Goal: Information Seeking & Learning: Check status

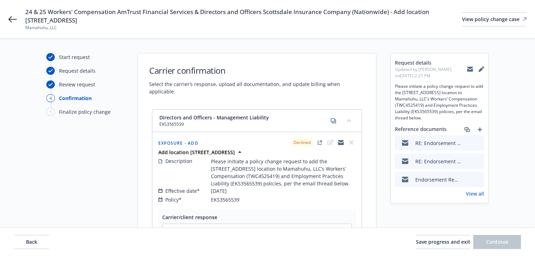
select select "DECLINED_BY_CARRIER"
click at [14, 20] on icon at bounding box center [12, 19] width 8 height 8
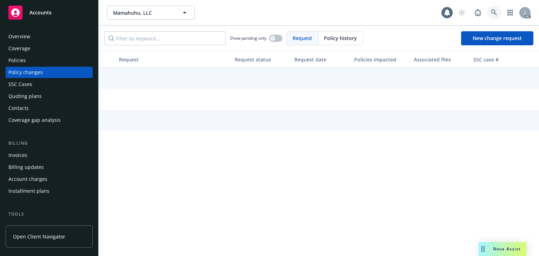
click at [494, 14] on icon at bounding box center [494, 12] width 6 height 6
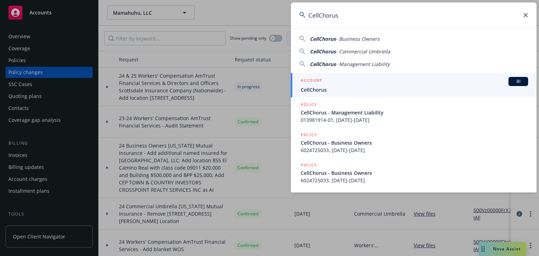
type input "CellChorus"
click at [332, 88] on span "CellChorus" at bounding box center [414, 89] width 227 height 7
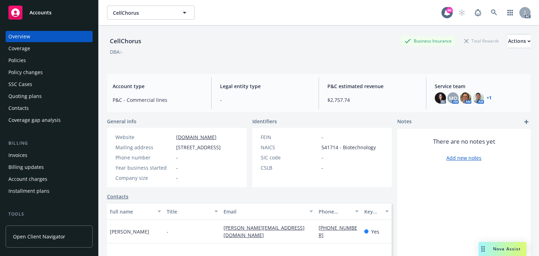
drag, startPoint x: 24, startPoint y: 60, endPoint x: 16, endPoint y: 63, distance: 7.9
click at [24, 60] on div "Policies" at bounding box center [17, 60] width 18 height 11
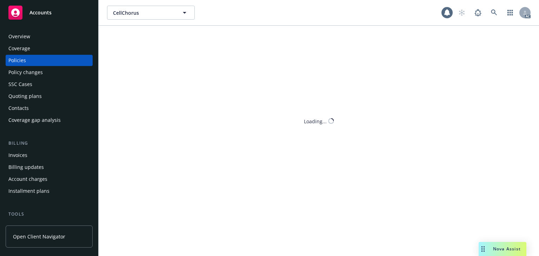
drag, startPoint x: 26, startPoint y: 60, endPoint x: 18, endPoint y: 59, distance: 7.4
click at [26, 60] on div "Policies" at bounding box center [48, 60] width 81 height 11
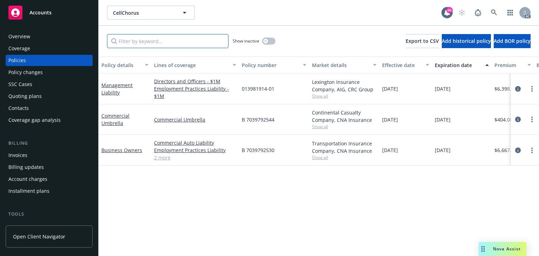
click at [163, 39] on input "Filter by keyword..." at bounding box center [167, 41] width 121 height 14
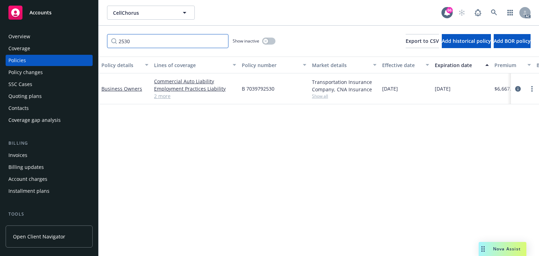
type input "2530"
click at [517, 88] on icon "circleInformation" at bounding box center [518, 89] width 6 height 6
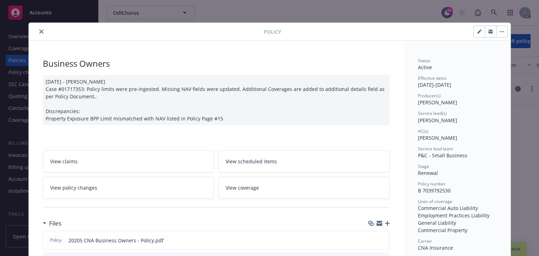
click at [116, 190] on link "View policy changes" at bounding box center [129, 187] width 172 height 22
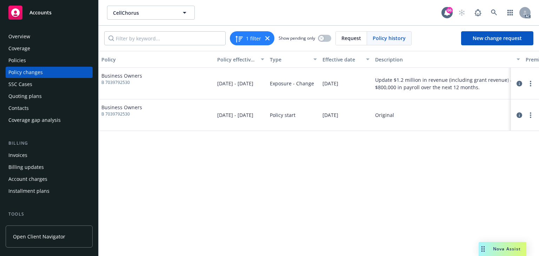
click at [334, 168] on div "Policy Policy effective dates Type Effective date Description Premium change An…" at bounding box center [319, 153] width 440 height 205
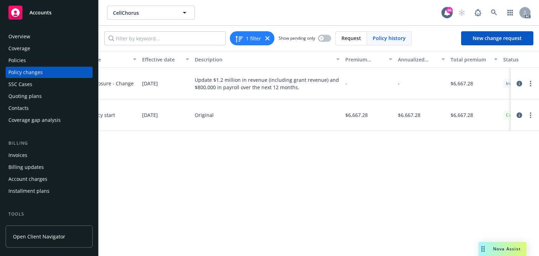
scroll to position [0, 222]
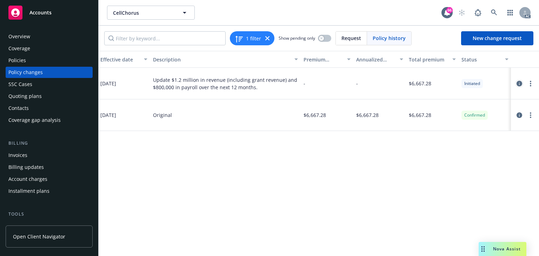
click at [519, 83] on icon "circleInformation" at bounding box center [519, 84] width 6 height 6
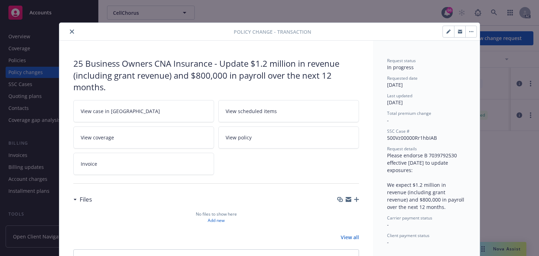
scroll to position [21, 0]
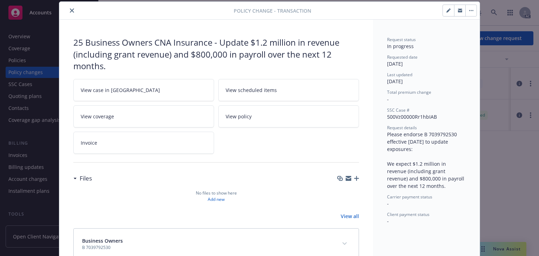
click at [177, 89] on link "View case in [GEOGRAPHIC_DATA]" at bounding box center [143, 90] width 141 height 22
